Goal: Task Accomplishment & Management: Manage account settings

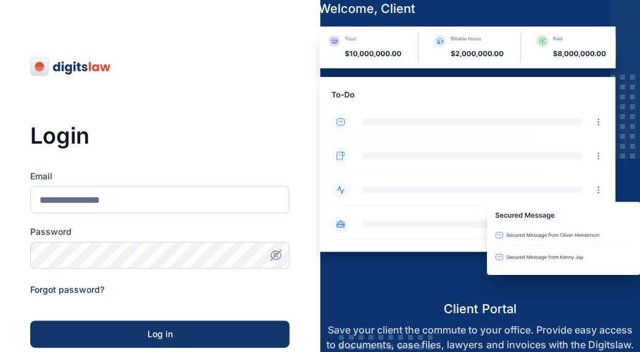
drag, startPoint x: 305, startPoint y: -2, endPoint x: 293, endPoint y: 116, distance: 118.5
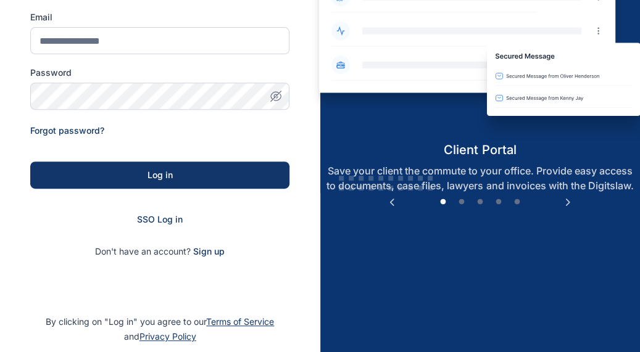
scroll to position [210, 0]
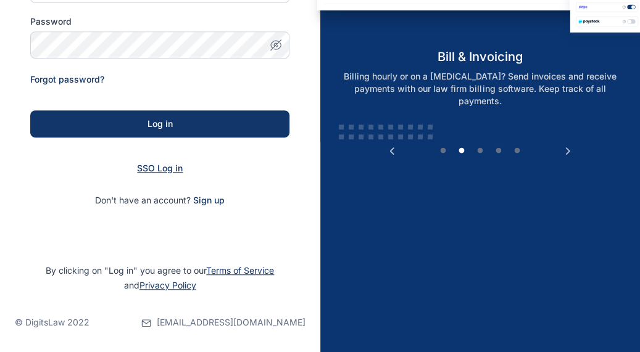
click at [151, 171] on span "SSO Log in" at bounding box center [160, 168] width 46 height 10
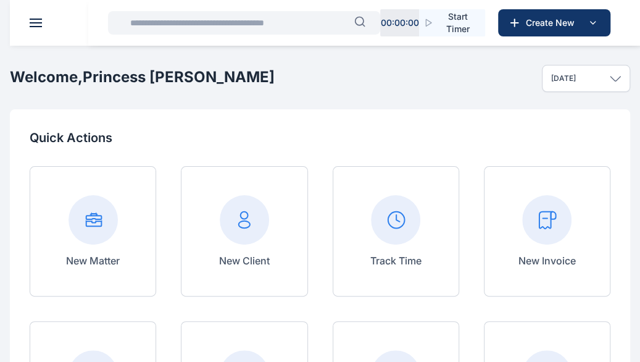
click at [244, 29] on input "text" at bounding box center [238, 22] width 231 height 25
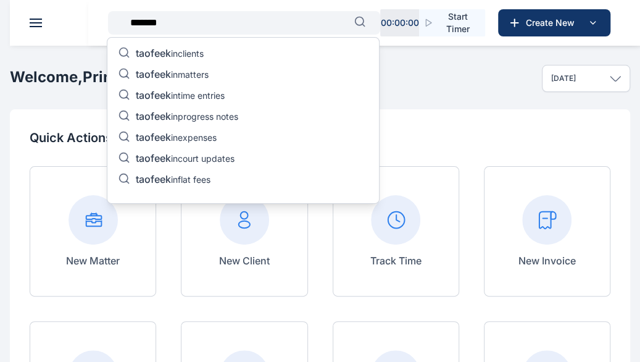
type input "*******"
click at [175, 69] on p "taofeek in matters" at bounding box center [172, 75] width 73 height 15
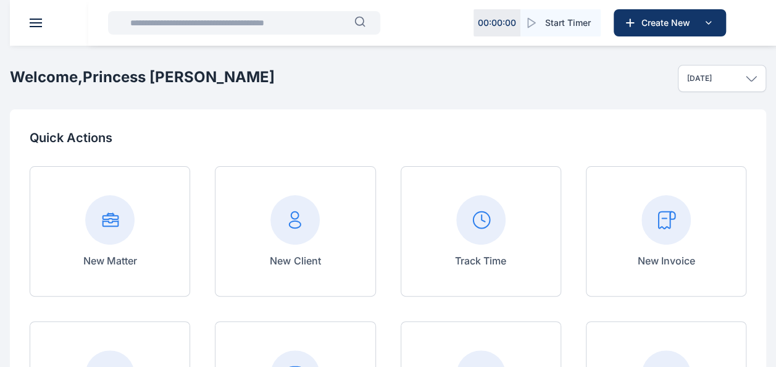
click at [157, 28] on input "text" at bounding box center [238, 22] width 231 height 25
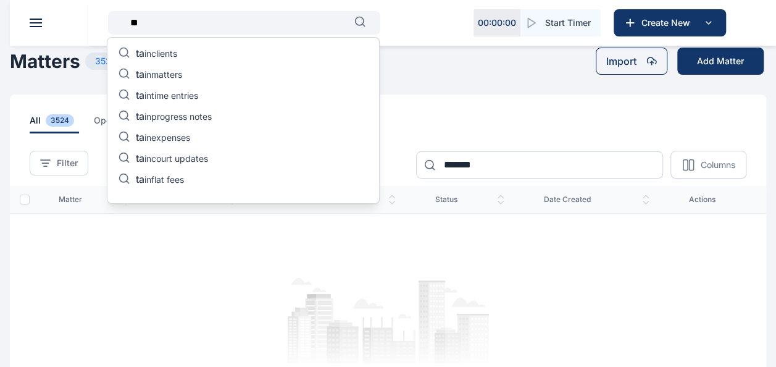
click at [451, 58] on div "Matters 3524 Matters Import Add Matter" at bounding box center [388, 61] width 756 height 27
click at [201, 30] on input "**" at bounding box center [238, 22] width 231 height 25
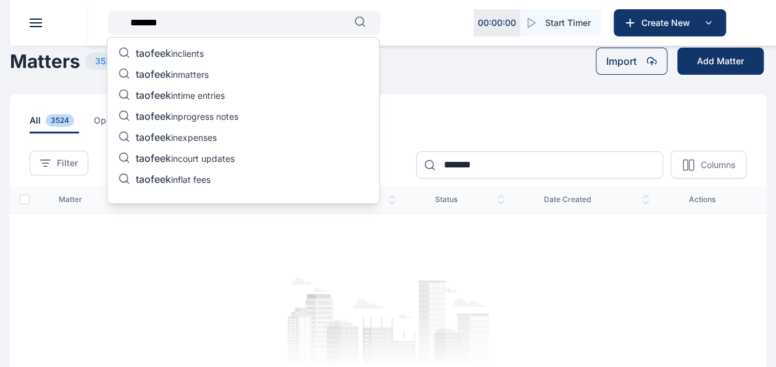
type input "*******"
click at [211, 160] on p "taofeek in court updates" at bounding box center [185, 159] width 99 height 15
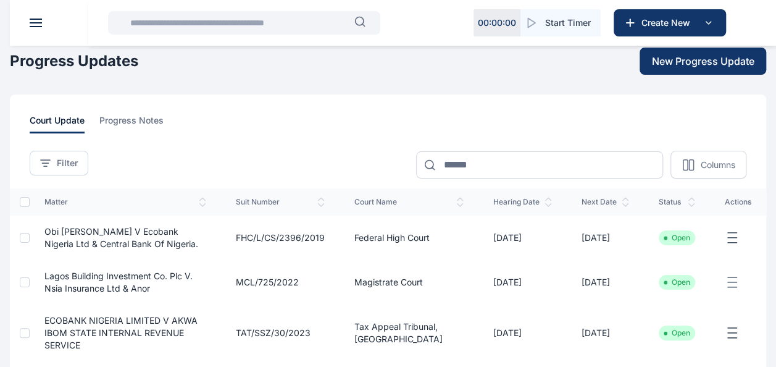
click at [38, 25] on button at bounding box center [36, 23] width 12 height 9
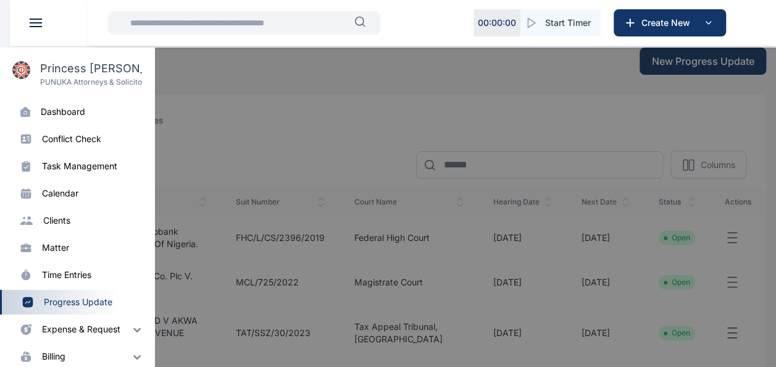
click at [61, 252] on div "matter" at bounding box center [55, 247] width 27 height 12
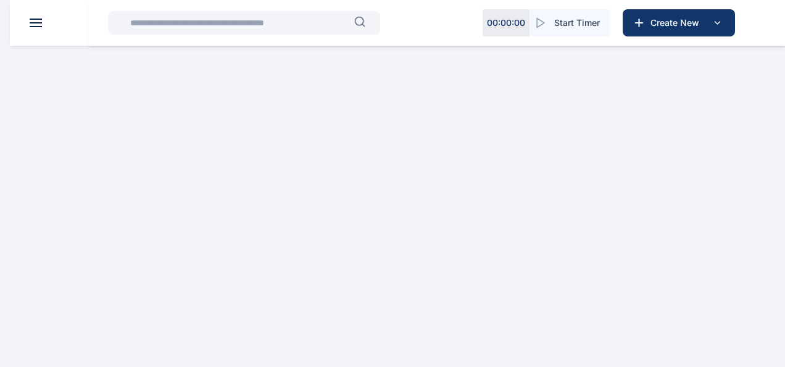
click at [63, 67] on html "00 : 00 : 00 Start Timer Create New PUNUKA Attorneys & Solicitors Dashboard das…" at bounding box center [392, 33] width 785 height 67
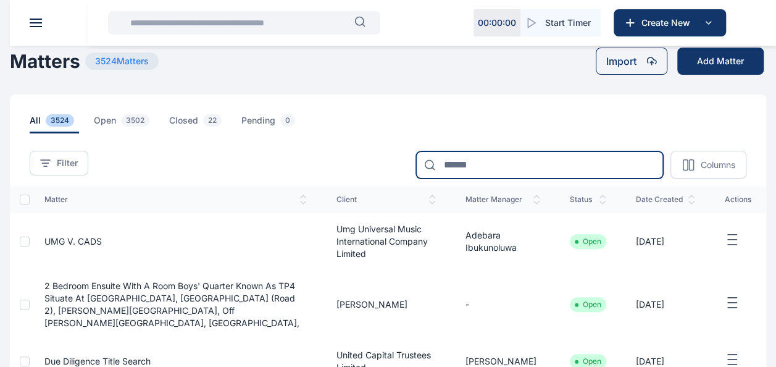
click at [484, 162] on input at bounding box center [539, 164] width 247 height 27
type input "*******"
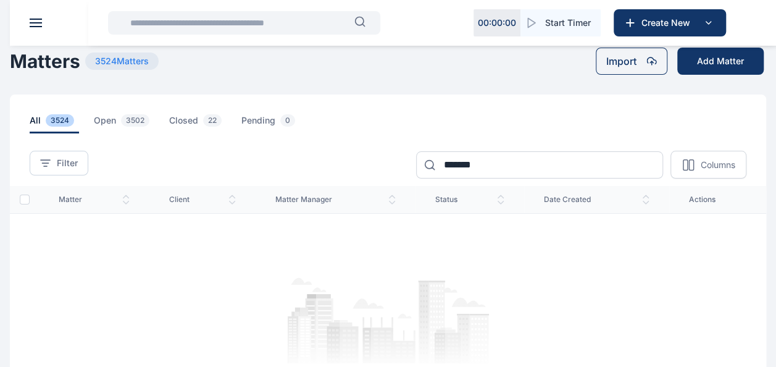
scroll to position [260, 0]
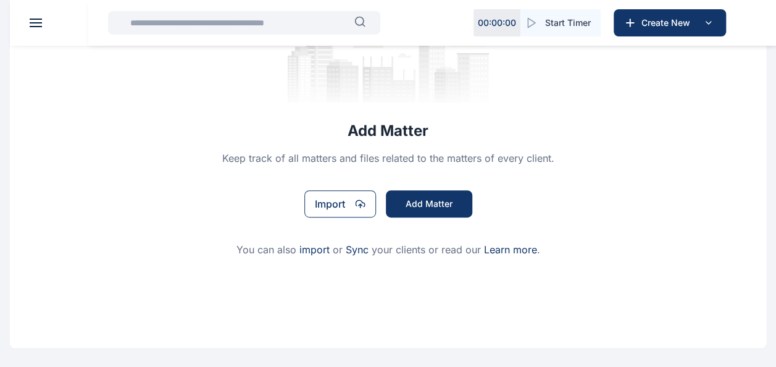
drag, startPoint x: 59, startPoint y: 15, endPoint x: 38, endPoint y: 19, distance: 21.9
click at [57, 15] on header at bounding box center [398, 23] width 776 height 46
click at [37, 19] on span at bounding box center [36, 19] width 12 height 1
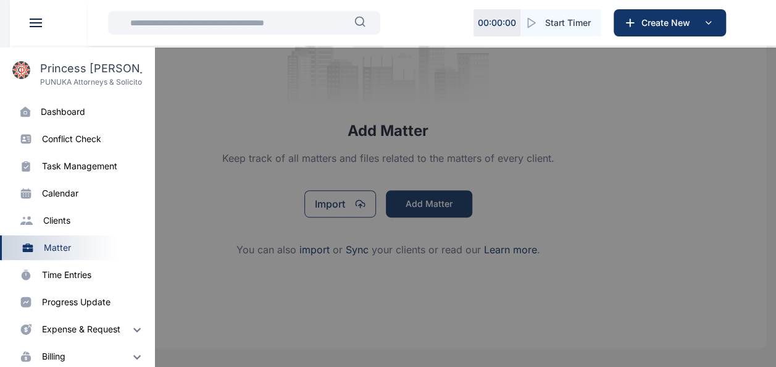
click at [268, 23] on input "text" at bounding box center [238, 22] width 231 height 25
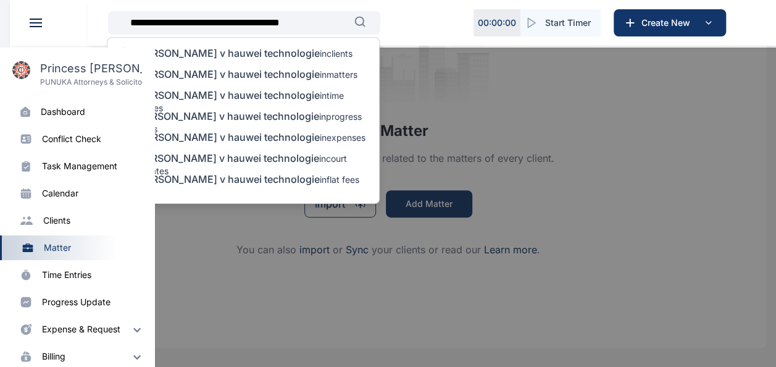
type input "**********"
click at [362, 23] on icon "button" at bounding box center [359, 21] width 9 height 9
click at [360, 17] on icon "button" at bounding box center [359, 21] width 9 height 9
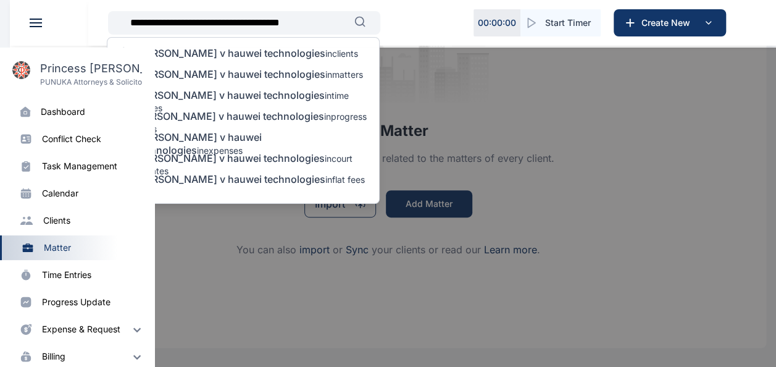
click at [354, 16] on button "button" at bounding box center [359, 21] width 11 height 11
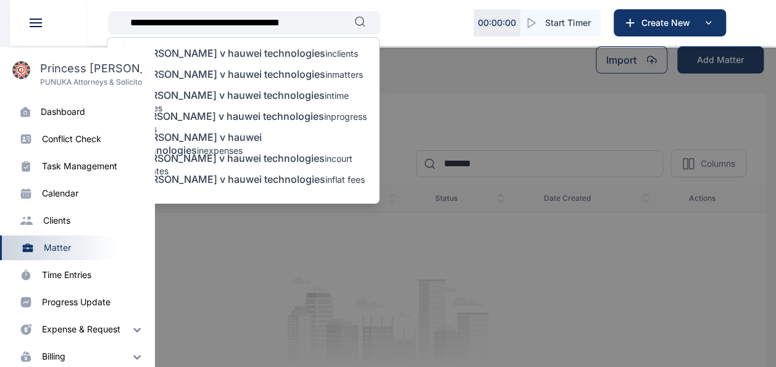
scroll to position [0, 0]
click at [216, 93] on span "taofeek olanrewaju v hauwei technologies" at bounding box center [229, 95] width 189 height 12
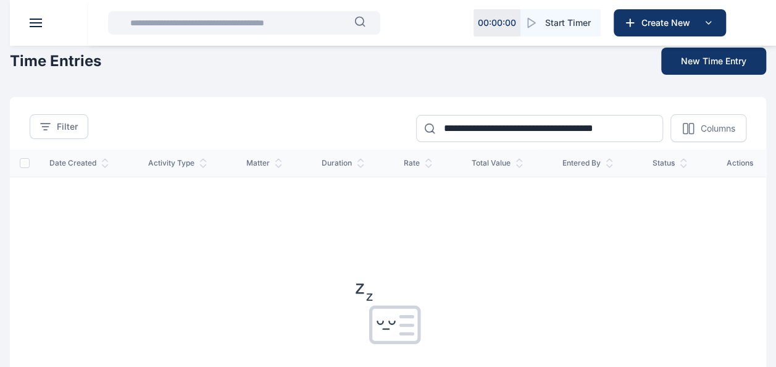
click at [258, 20] on input "text" at bounding box center [238, 22] width 231 height 25
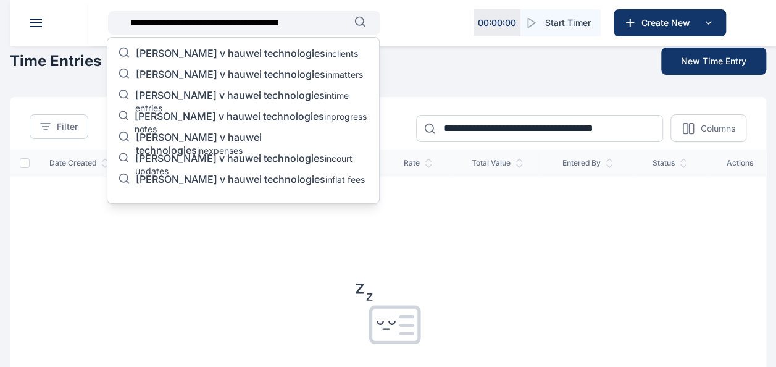
type input "**********"
click at [151, 83] on p "taofeek olanrewaju v hauwei technologies in matters" at bounding box center [249, 75] width 227 height 15
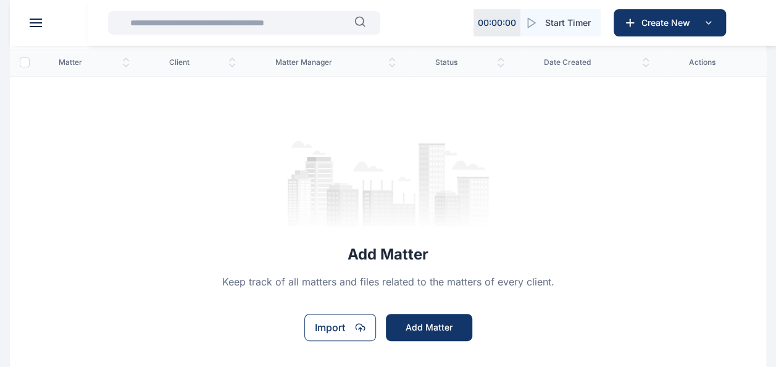
scroll to position [75, 0]
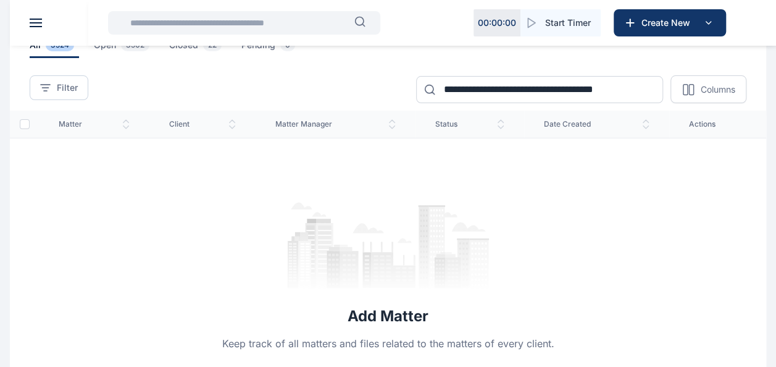
click at [164, 125] on th "client" at bounding box center [202, 123] width 106 height 27
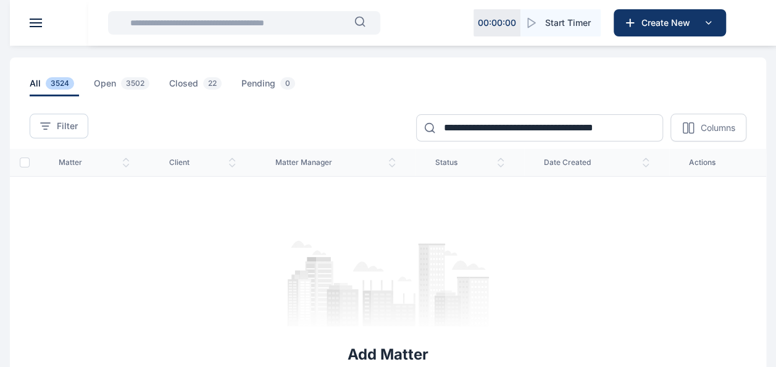
scroll to position [0, 0]
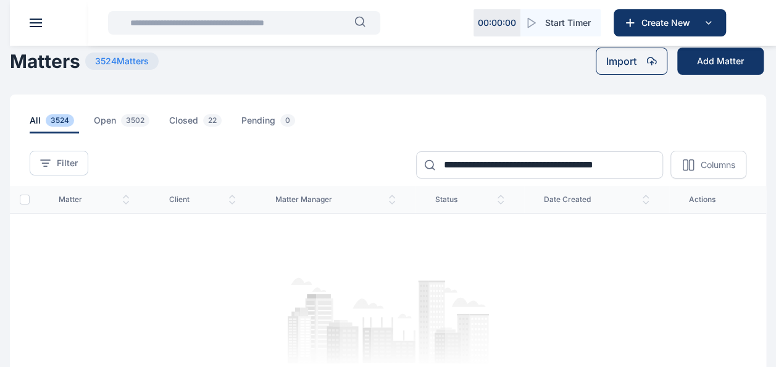
click at [235, 31] on input "text" at bounding box center [238, 22] width 231 height 25
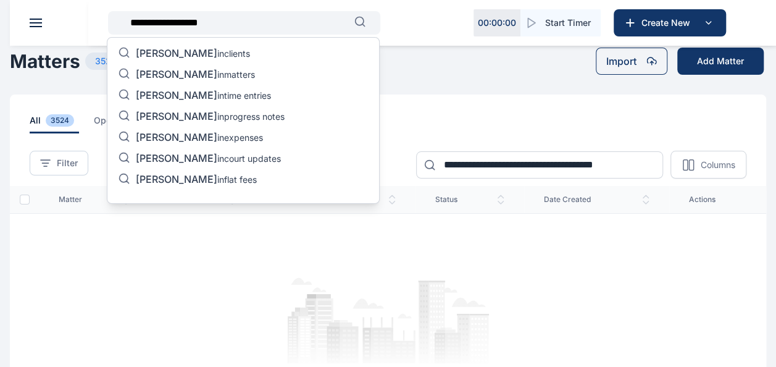
type input "**********"
click at [269, 73] on div "hon james otudor in clients hon james otudor in matters hon james otudor in tim…" at bounding box center [243, 120] width 273 height 167
click at [244, 73] on p "hon james otudor in matters" at bounding box center [195, 75] width 119 height 15
